Goal: Task Accomplishment & Management: Complete application form

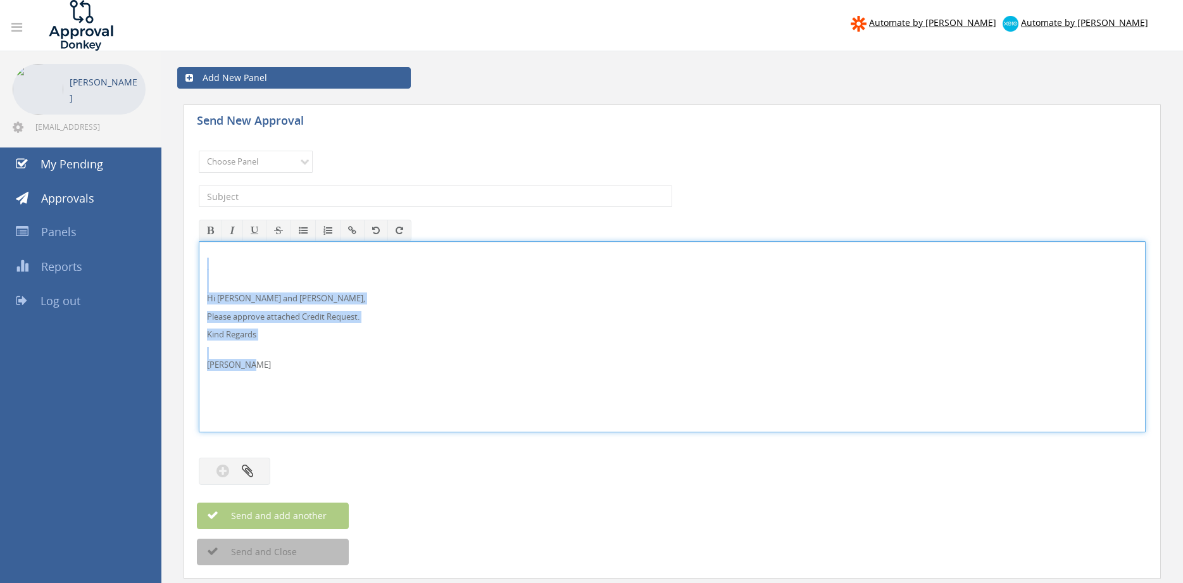
drag, startPoint x: 288, startPoint y: 365, endPoint x: 190, endPoint y: 270, distance: 136.1
click at [199, 270] on div "Hi [PERSON_NAME] and [PERSON_NAME], Please approve attached Credit Request. Kin…" at bounding box center [672, 336] width 947 height 191
copy div "Hi [PERSON_NAME] and [PERSON_NAME], Please approve attached Credit Request. Kin…"
click at [199, 151] on select "Choose Panel Alarm Credits RG - 3 NZ Utilities Cable and SAI Global NZ Alarms-1…" at bounding box center [256, 162] width 114 height 22
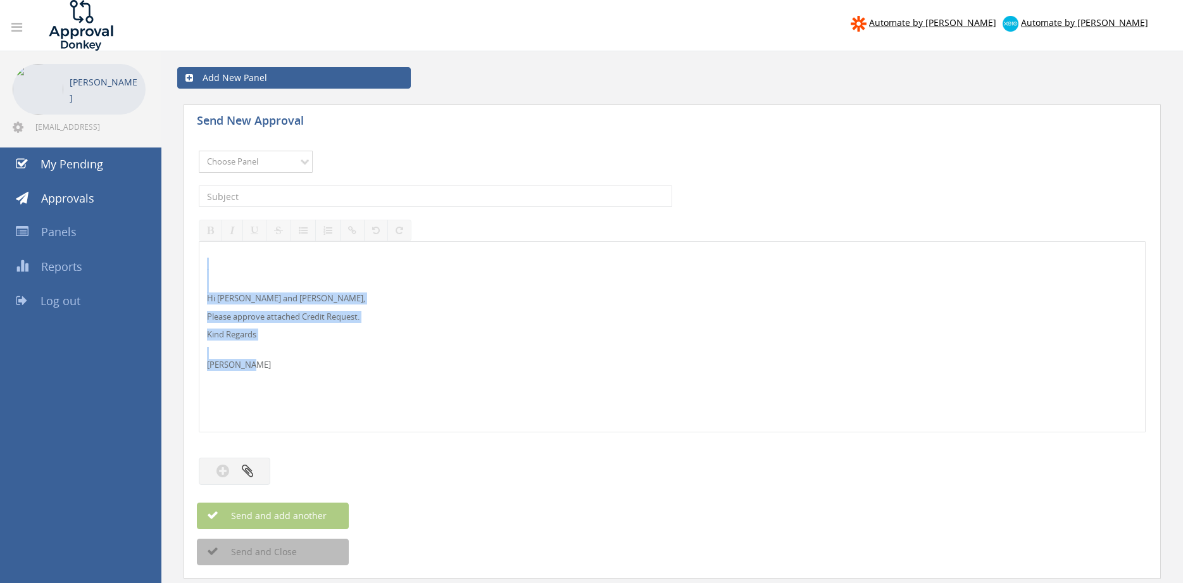
select select "9739"
click option "Credit Requests - 2" at bounding box center [0, 0] width 0 height 0
click at [334, 198] on input "text" at bounding box center [436, 197] width 474 height 22
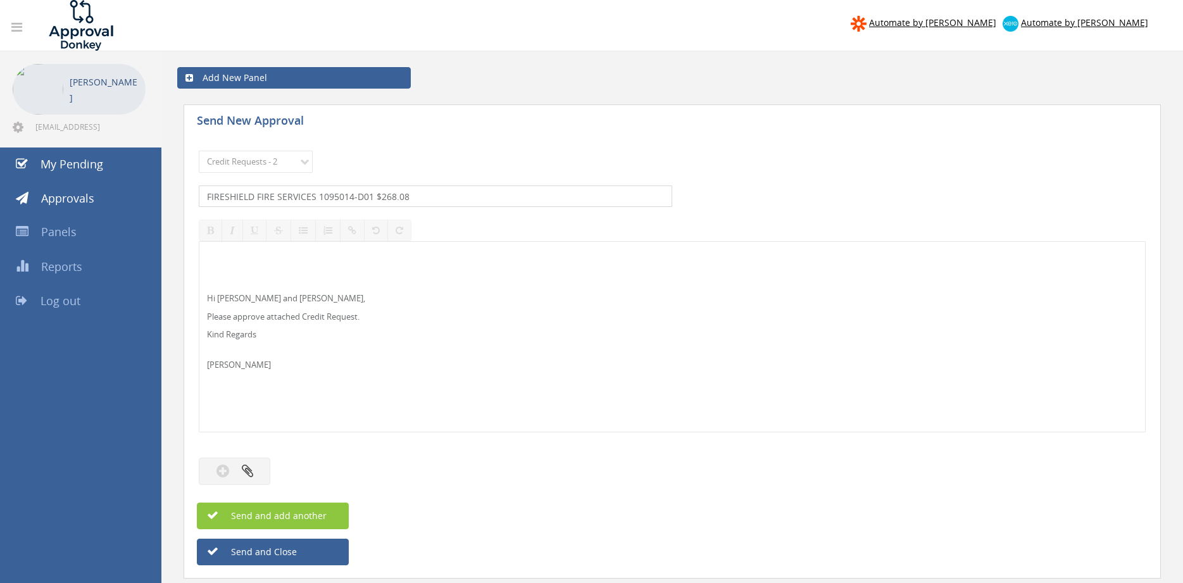
type input "FIRESHIELD FIRE SERVICES 1095014-D01 $268.08"
click at [260, 470] on button "button" at bounding box center [235, 471] width 72 height 27
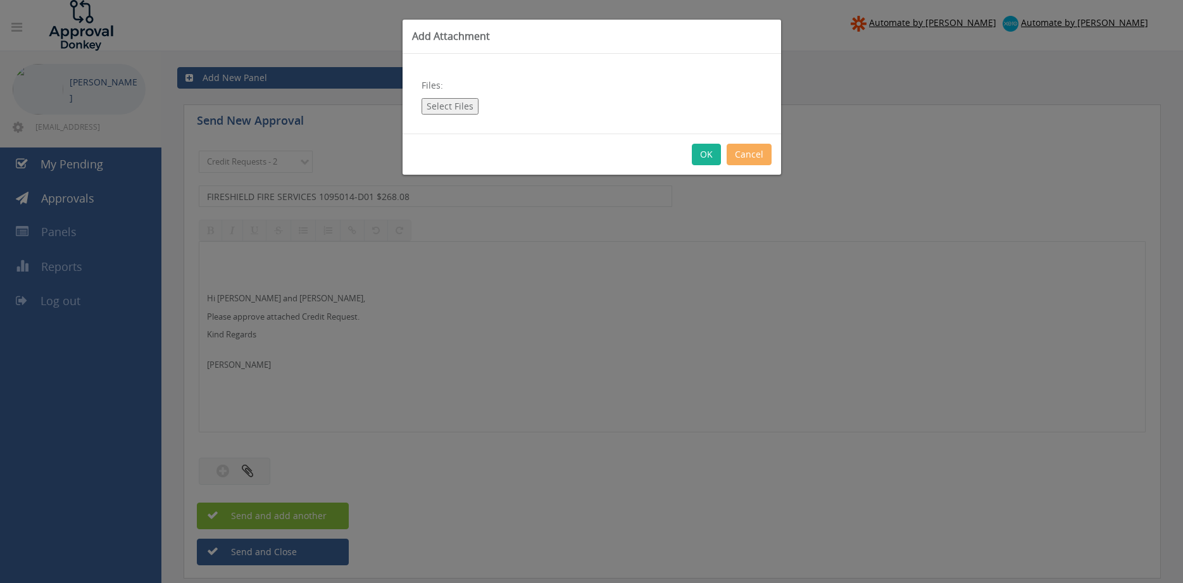
click at [462, 106] on button "Select Files" at bounding box center [450, 106] width 57 height 16
type input "C:\fakepath\FIRESHIELD FIRE SERVICES 1095014-D01.pdf"
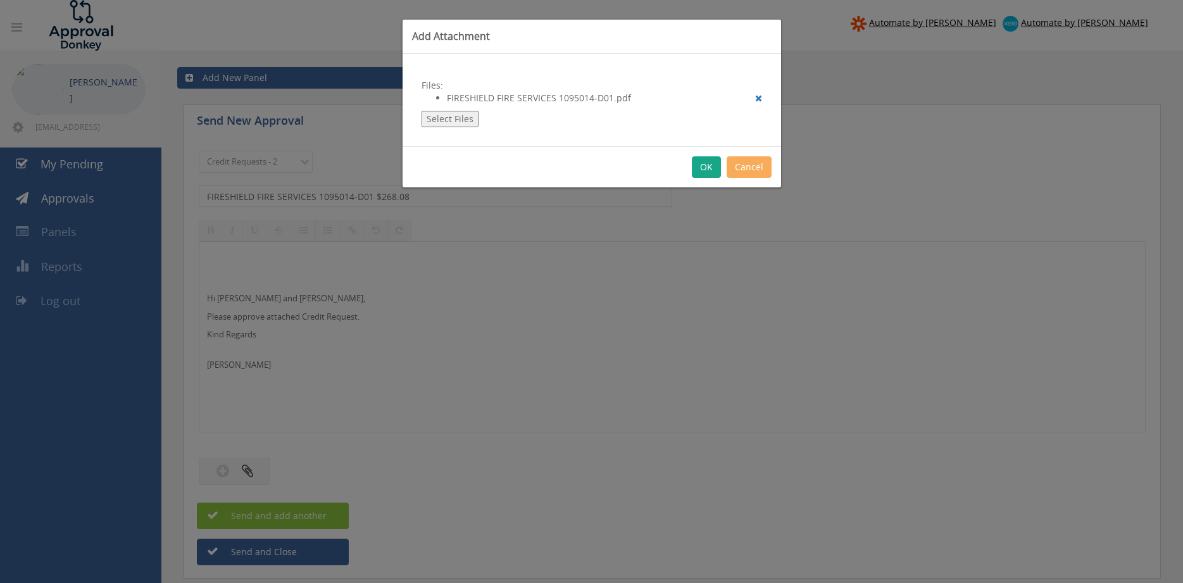
click at [706, 161] on button "OK" at bounding box center [706, 167] width 29 height 22
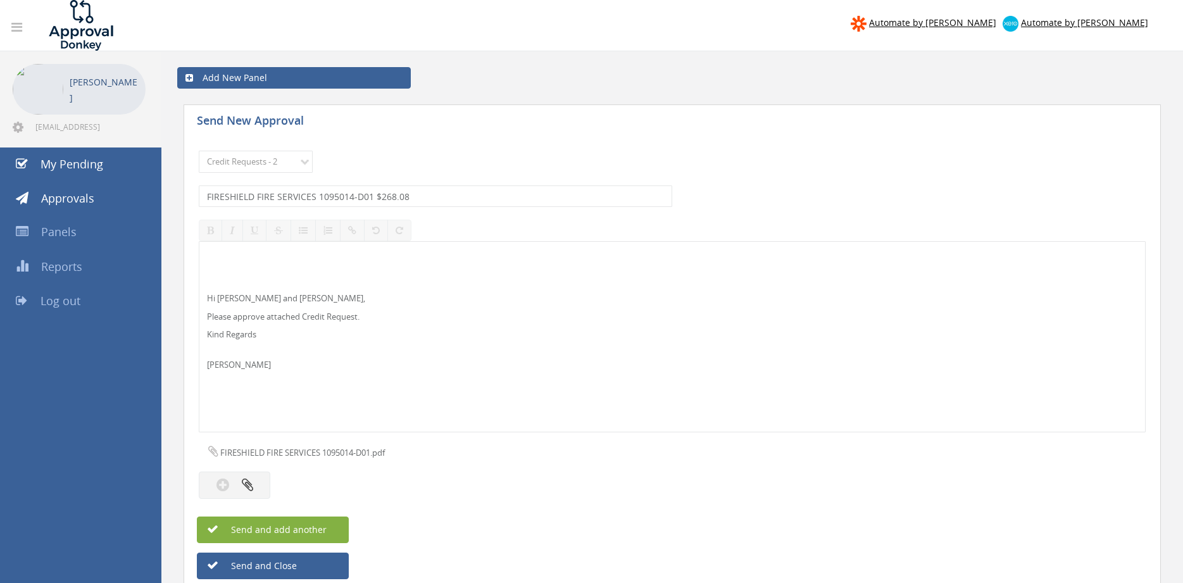
click at [333, 522] on button "Send and add another" at bounding box center [273, 530] width 152 height 27
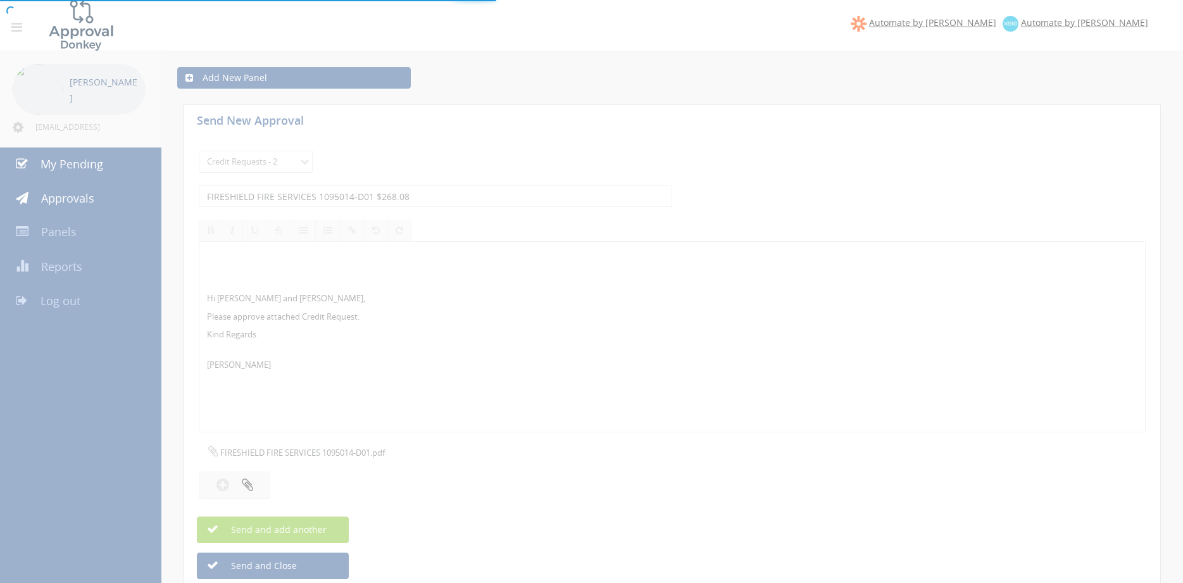
select select
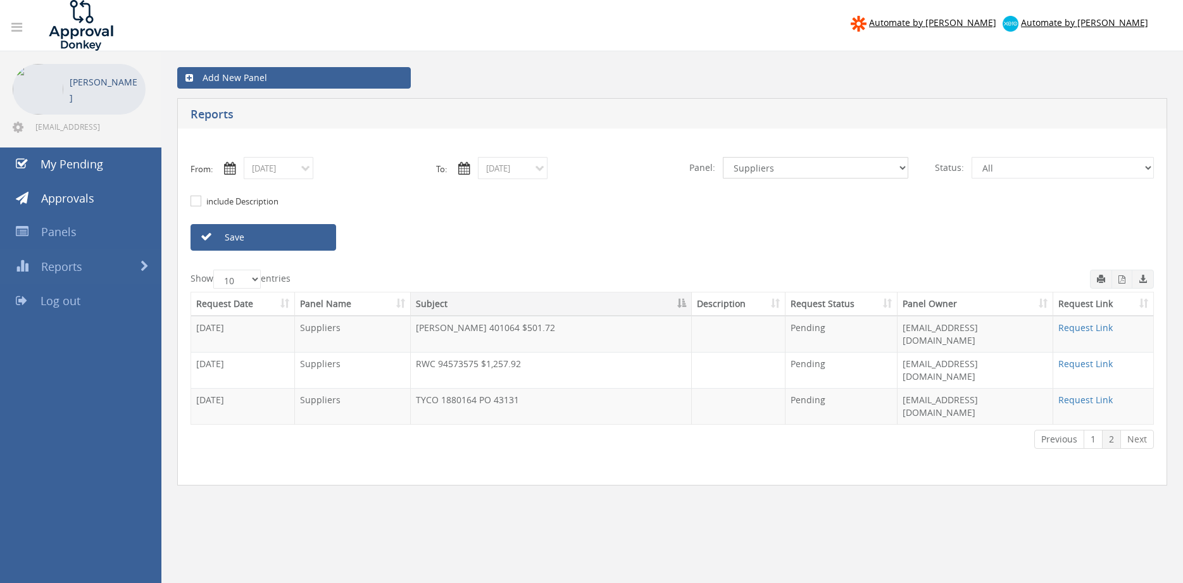
click at [723, 157] on select "All Alarm Credits RG - 3 NZ Utilities Cable and SAI Global NZ Alarms-1 NZ FX Pa…" at bounding box center [816, 168] width 186 height 22
select select "number:9680"
click option "Alarm Suppliers - 2" at bounding box center [0, 0] width 0 height 0
click at [293, 173] on input "08/26/2025" at bounding box center [279, 168] width 70 height 22
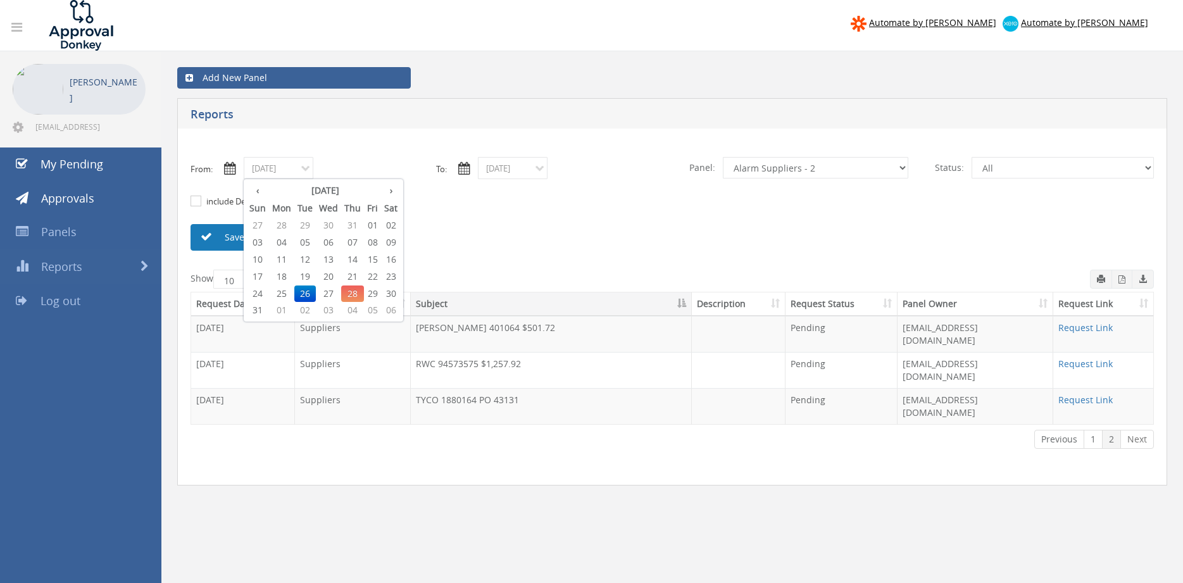
click at [228, 239] on link "Save" at bounding box center [264, 237] width 146 height 27
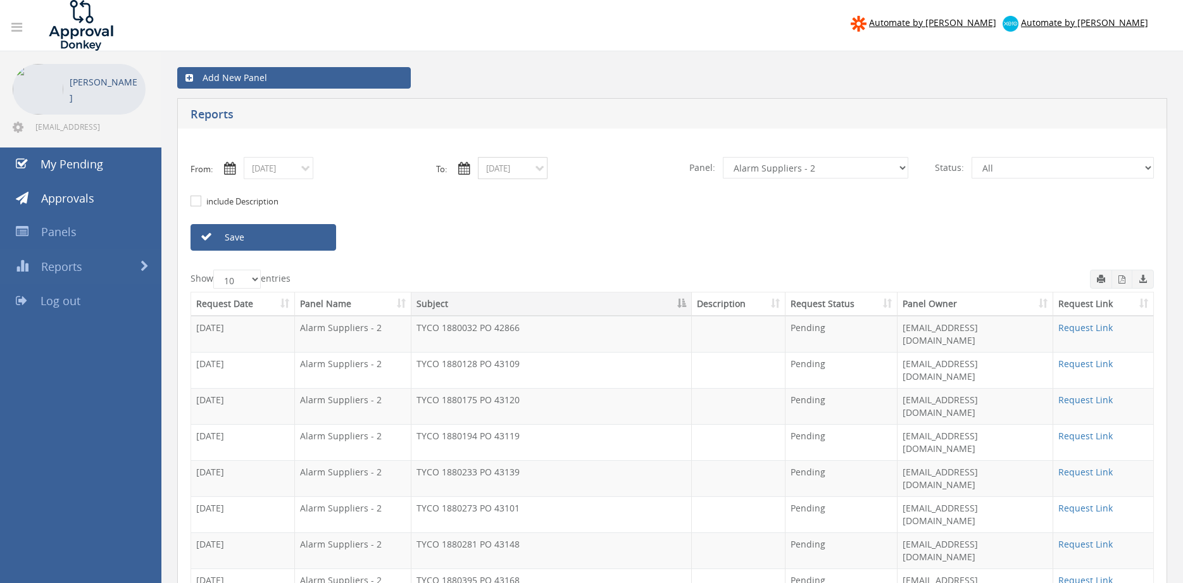
click at [504, 172] on input "08/27/2025" at bounding box center [513, 168] width 70 height 22
click at [587, 291] on span "28" at bounding box center [587, 294] width 23 height 16
type input "08/28/2025"
click at [507, 170] on input "08/28/2025" at bounding box center [513, 168] width 70 height 22
click at [300, 172] on input "08/26/2025" at bounding box center [279, 168] width 70 height 22
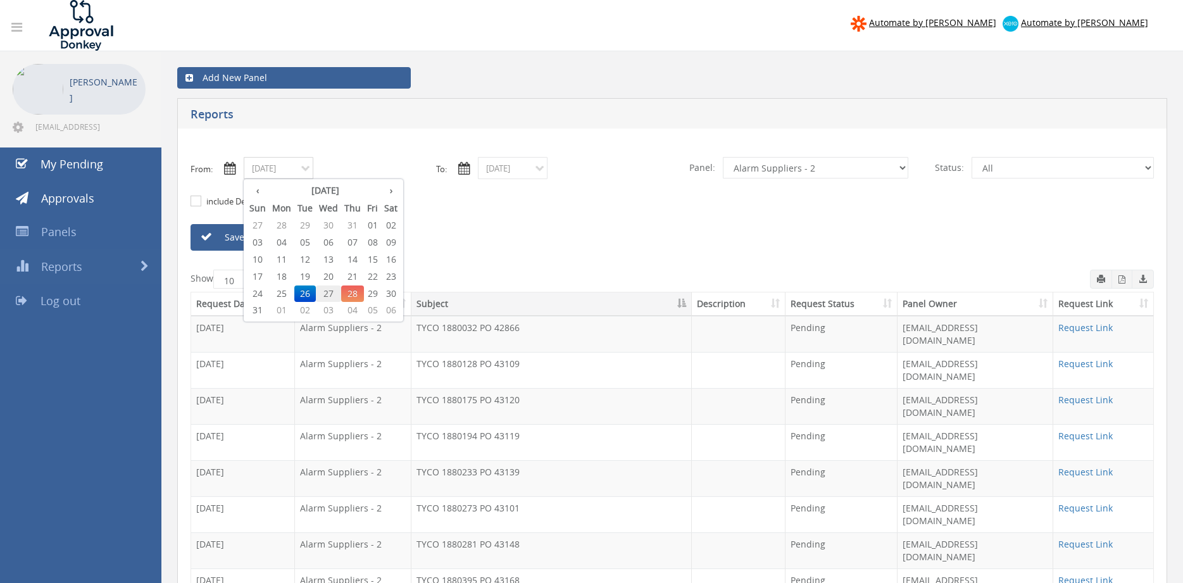
click at [337, 291] on span "27" at bounding box center [328, 294] width 25 height 16
type input "08/27/2025"
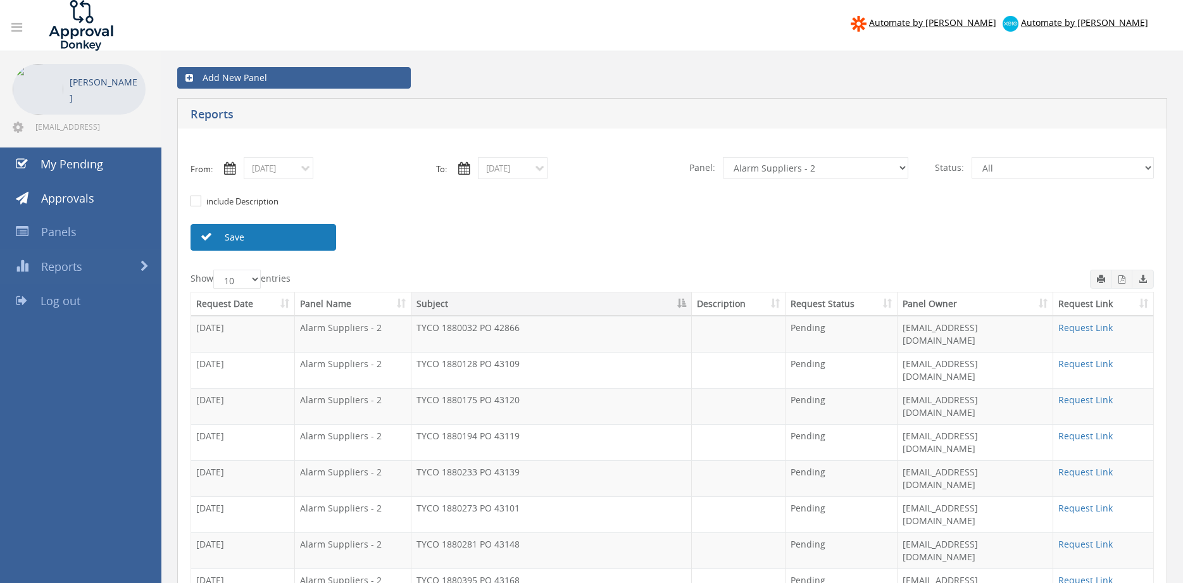
click at [328, 237] on link "Save" at bounding box center [264, 237] width 146 height 27
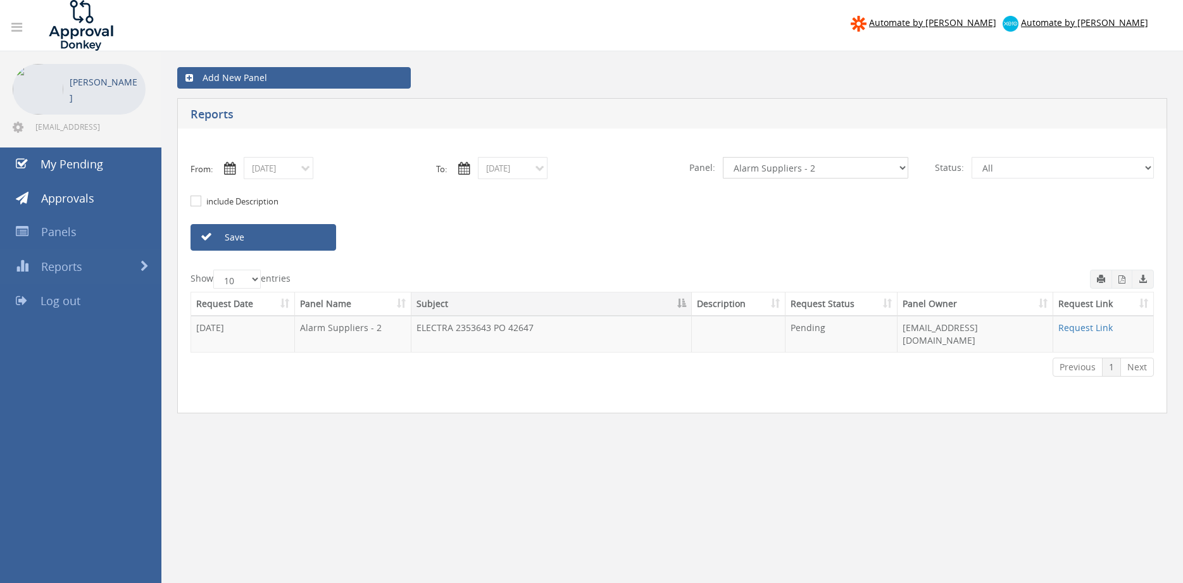
click at [804, 173] on select "All Alarm Credits RG - 3 NZ Utilities Cable and SAI Global NZ Alarms-1 NZ FX Pa…" at bounding box center [816, 168] width 186 height 22
select select "number:9744"
click option "Flamestop Utilities" at bounding box center [0, 0] width 0 height 0
click at [304, 239] on link "Save" at bounding box center [264, 237] width 146 height 27
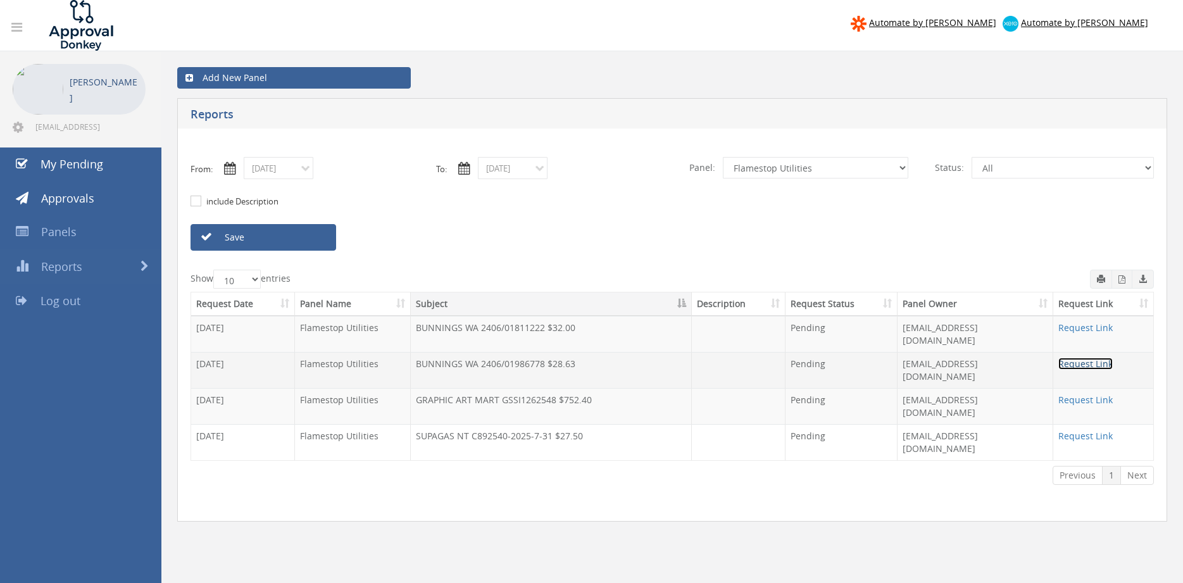
click at [1070, 358] on link "Request Link" at bounding box center [1086, 364] width 54 height 12
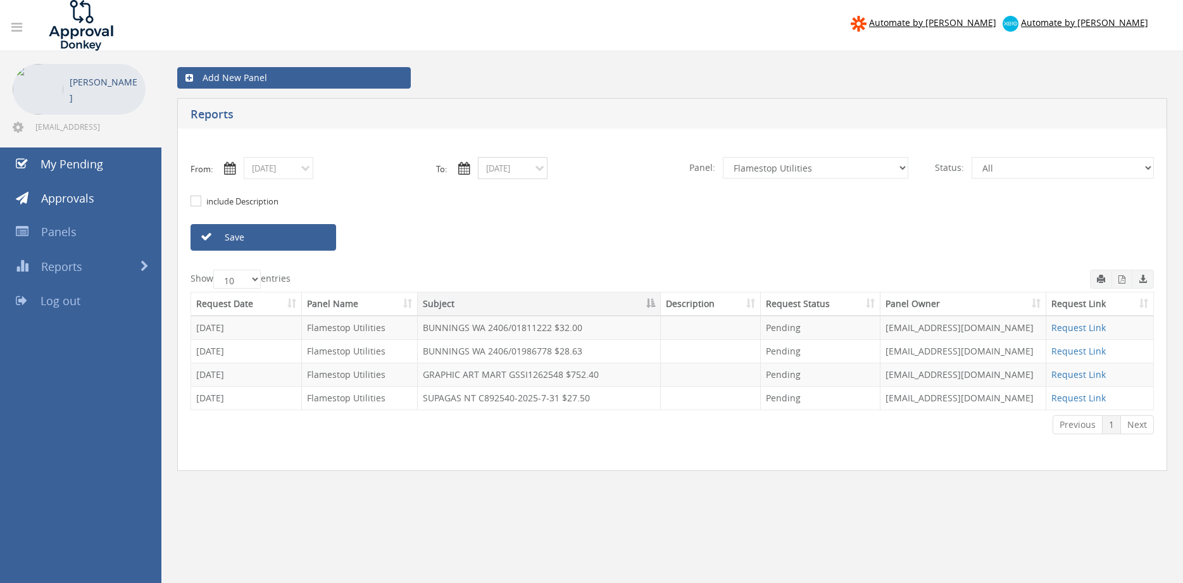
click at [503, 169] on input "08/28/2025" at bounding box center [513, 168] width 70 height 22
click at [611, 293] on span "29" at bounding box center [606, 294] width 17 height 16
type input "08/29/2025"
click at [334, 248] on link "Save" at bounding box center [264, 237] width 146 height 27
click at [723, 157] on select "All Alarm Credits RG - 3 NZ Utilities Cable and SAI Global NZ Alarms-1 NZ FX Pa…" at bounding box center [816, 168] width 186 height 22
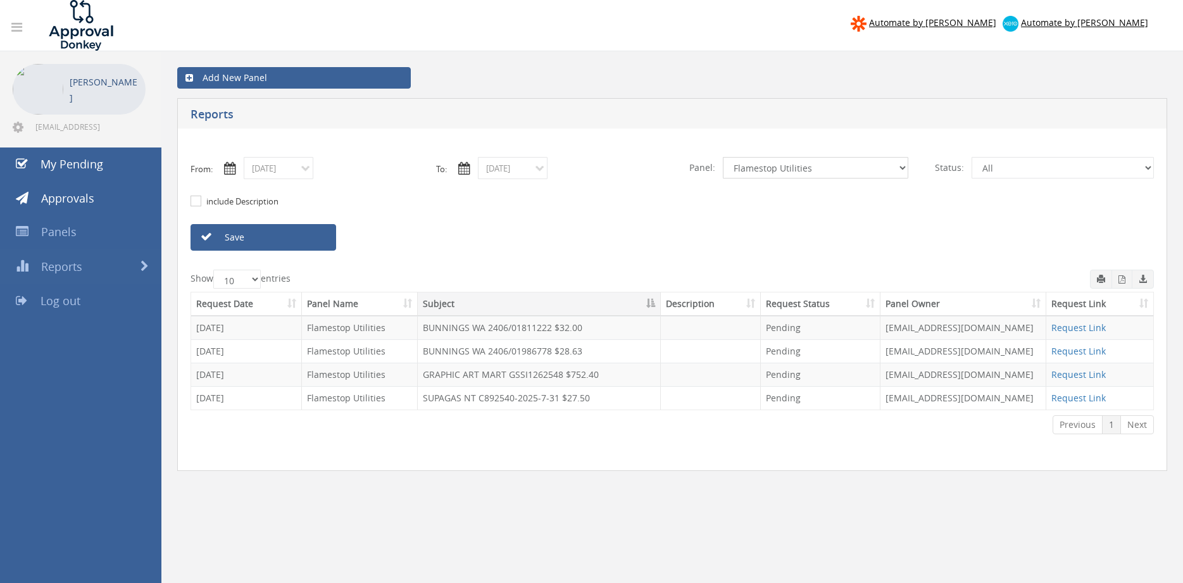
select select "number:9680"
click option "Alarm Suppliers - 2" at bounding box center [0, 0] width 0 height 0
click at [294, 236] on link "Save" at bounding box center [264, 237] width 146 height 27
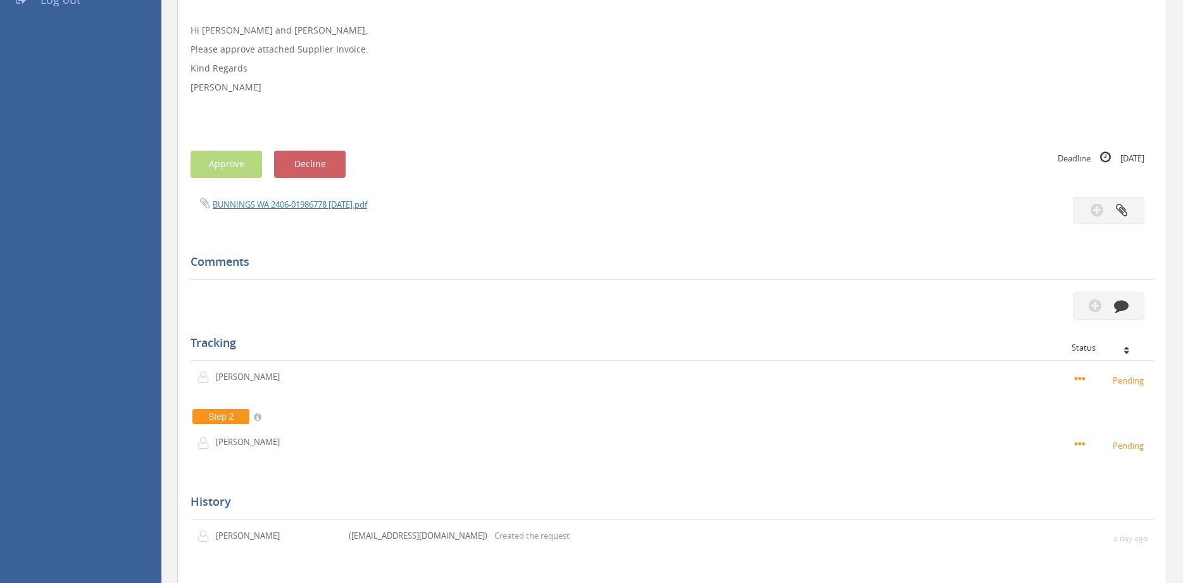
scroll to position [129, 0]
